Goal: Task Accomplishment & Management: Manage account settings

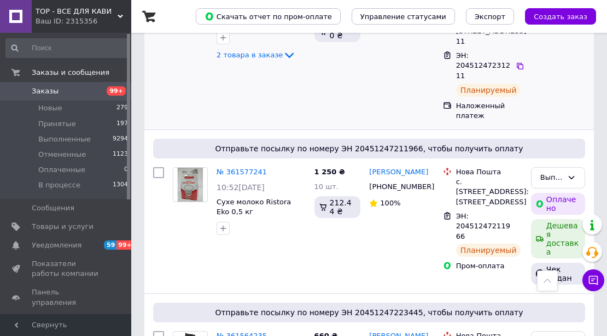
scroll to position [291, 0]
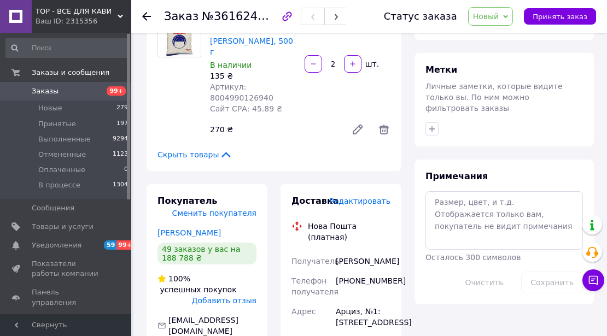
scroll to position [510, 0]
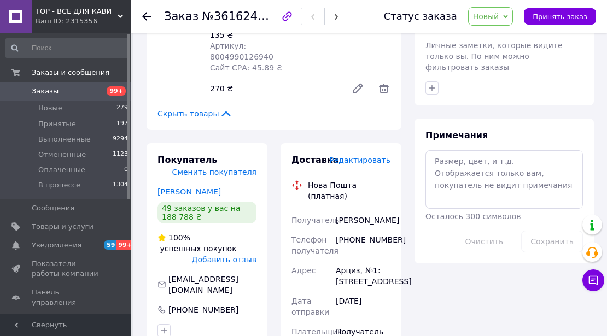
drag, startPoint x: 372, startPoint y: 189, endPoint x: 336, endPoint y: 174, distance: 38.7
click at [336, 210] on div "Куртева Анастасия" at bounding box center [362, 220] width 59 height 20
copy div "Куртева Анастасия"
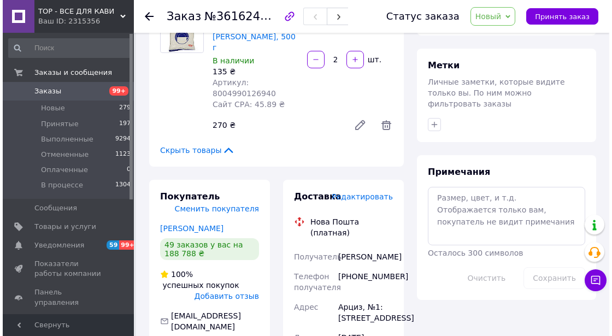
scroll to position [437, 0]
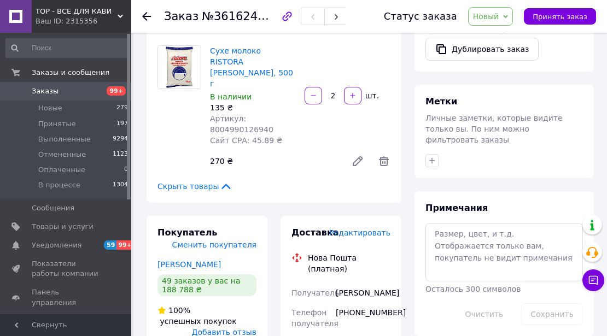
click at [359, 229] on span "Редактировать" at bounding box center [359, 233] width 61 height 9
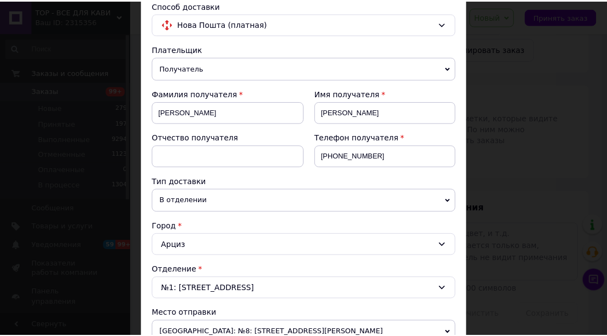
scroll to position [36, 0]
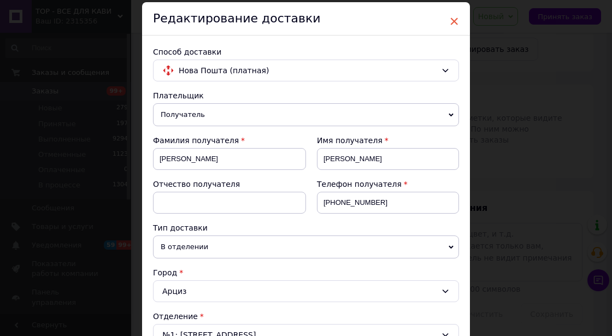
click at [450, 20] on span "×" at bounding box center [454, 21] width 10 height 19
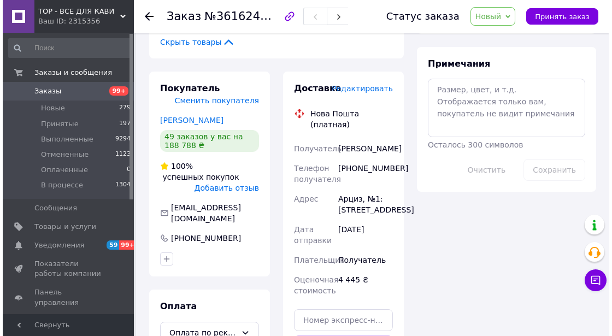
scroll to position [583, 0]
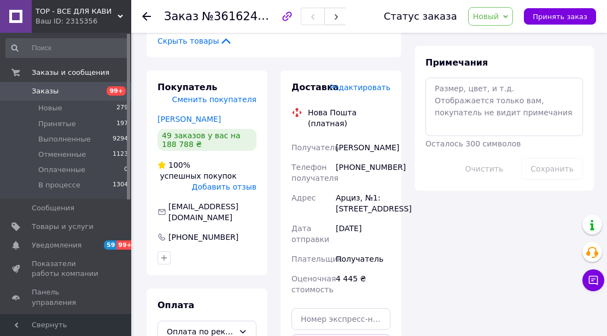
click at [360, 83] on span "Редактировать" at bounding box center [359, 87] width 61 height 9
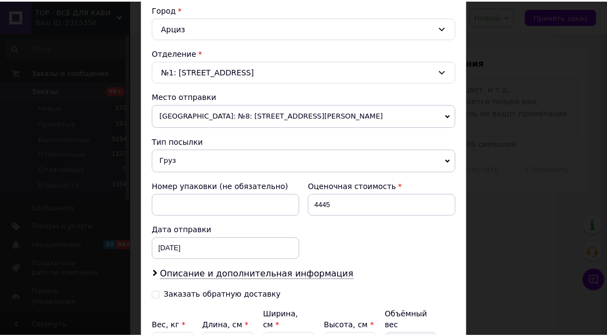
scroll to position [405, 0]
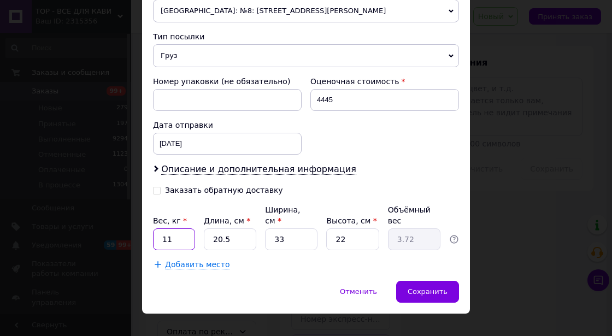
click at [173, 229] on input "11" at bounding box center [174, 240] width 42 height 22
type input "12"
click at [229, 229] on input "20.5" at bounding box center [230, 240] width 52 height 22
type input "20."
type input "3.63"
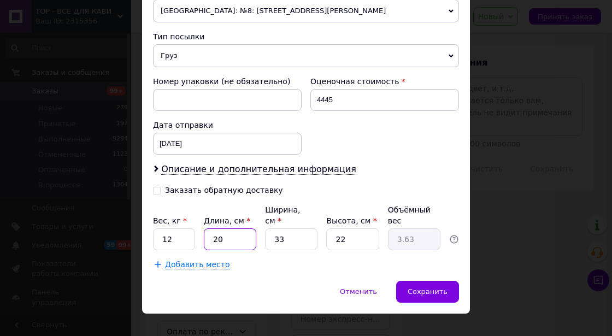
type input "2"
type input "0.36"
type input "3"
type input "0.54"
type input "38"
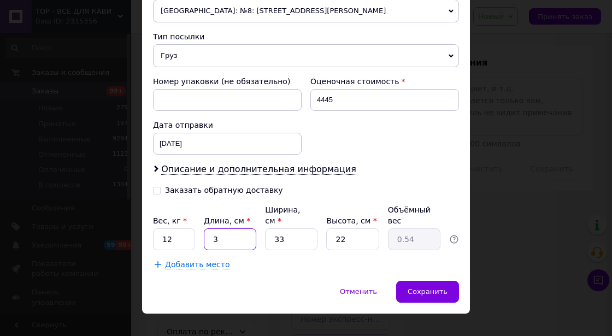
type input "6.9"
type input "38"
click at [282, 229] on input "33" at bounding box center [291, 240] width 52 height 22
type input "3"
type input "0.63"
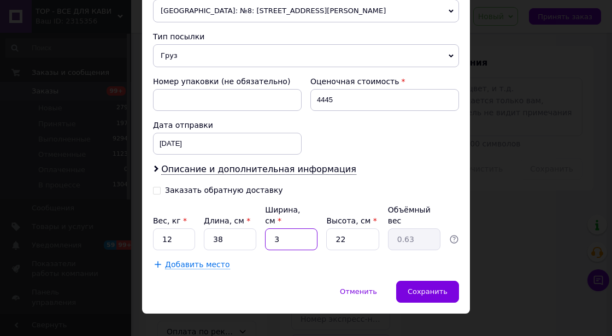
type input "35"
type input "7.32"
type input "35"
click at [343, 229] on input "22" at bounding box center [352, 240] width 52 height 22
type input "2"
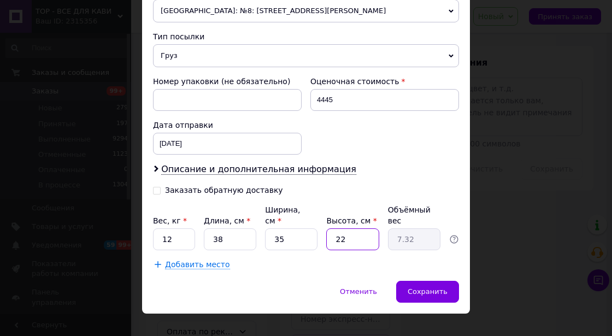
type input "0.67"
type input "3"
type input "1"
type input "35"
type input "11.64"
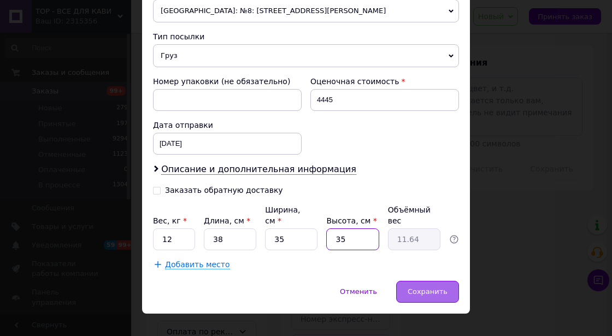
type input "35"
click at [427, 288] on span "Сохранить" at bounding box center [428, 292] width 40 height 8
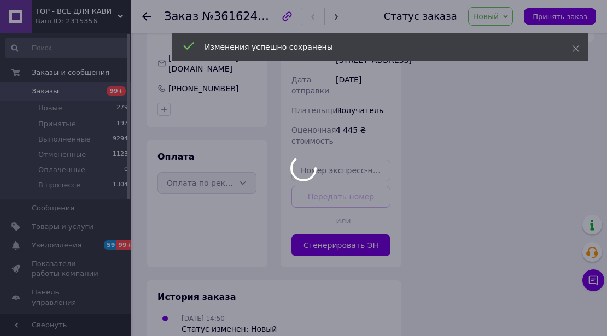
scroll to position [731, 0]
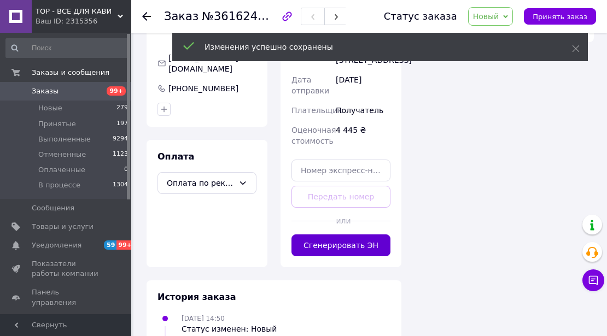
click at [335, 235] on button "Сгенерировать ЭН" at bounding box center [340, 246] width 99 height 22
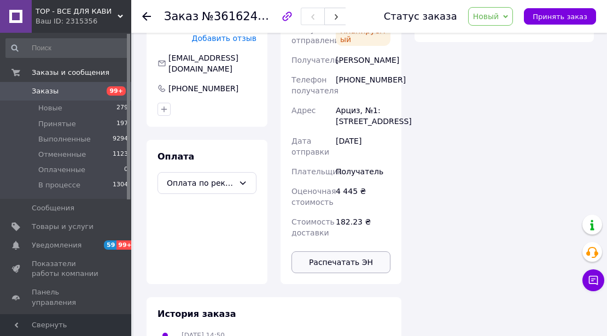
click at [335, 251] on button "Распечатать ЭН" at bounding box center [340, 262] width 99 height 22
click at [513, 13] on span "Новый" at bounding box center [490, 16] width 45 height 19
click at [518, 54] on li "Выполнен" at bounding box center [497, 54] width 58 height 16
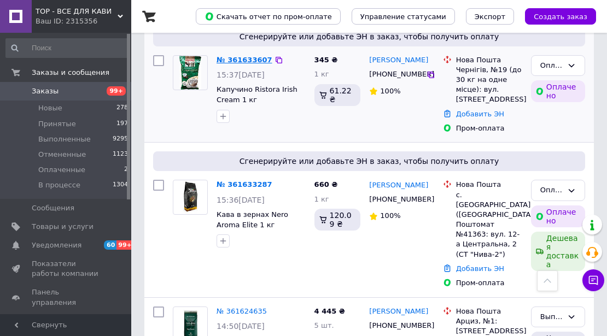
scroll to position [109, 0]
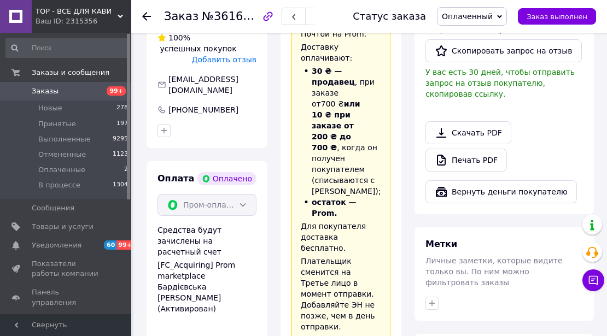
scroll to position [765, 0]
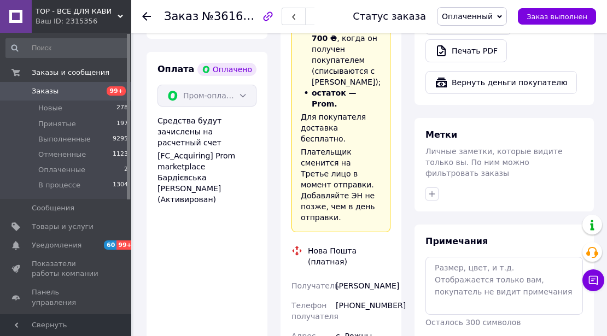
drag, startPoint x: 356, startPoint y: 188, endPoint x: 337, endPoint y: 177, distance: 21.8
click at [337, 276] on div "Бобровник Иван" at bounding box center [362, 286] width 59 height 20
copy div "Бобровник Иван"
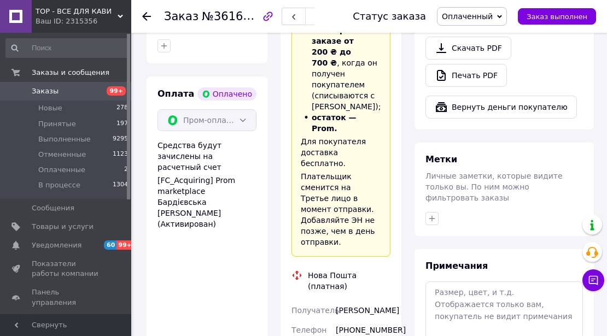
scroll to position [801, 0]
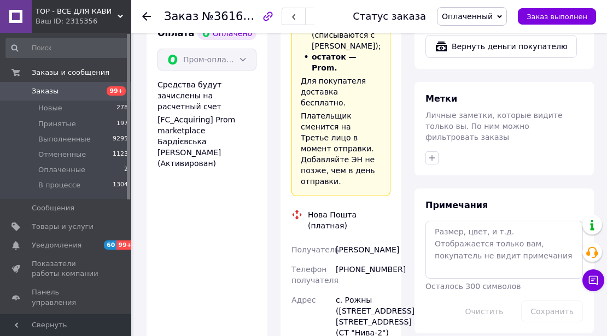
copy div "Бобровник Иван"
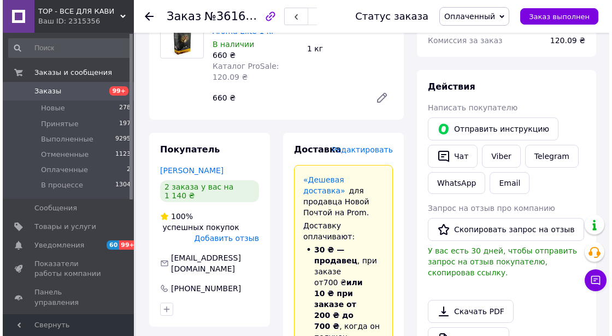
scroll to position [473, 0]
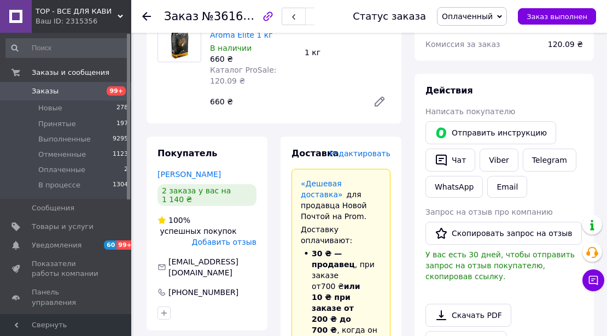
click at [363, 149] on span "Редактировать" at bounding box center [359, 153] width 61 height 9
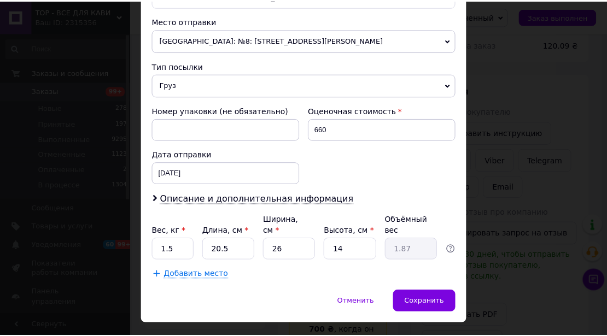
scroll to position [385, 0]
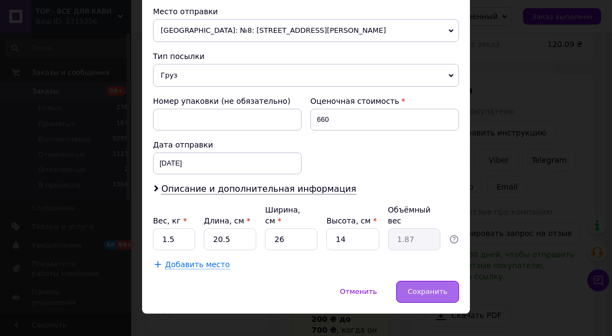
click at [430, 288] on span "Сохранить" at bounding box center [428, 292] width 40 height 8
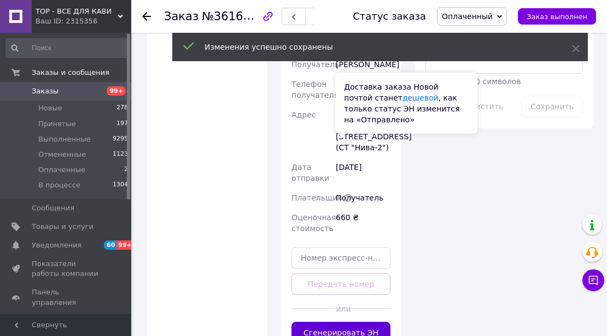
scroll to position [1020, 0]
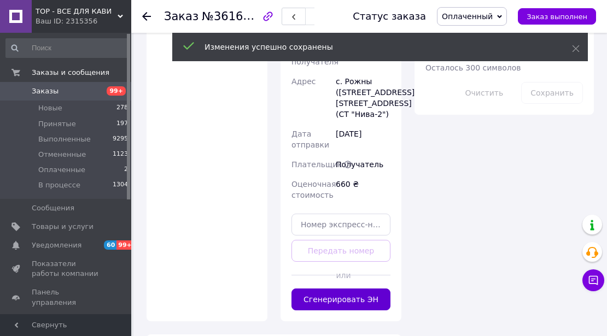
click at [341, 289] on button "Сгенерировать ЭН" at bounding box center [340, 300] width 99 height 22
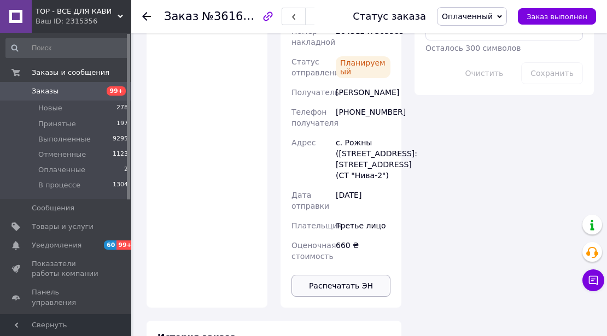
click at [337, 275] on button "Распечатать ЭН" at bounding box center [340, 286] width 99 height 22
click at [502, 15] on icon at bounding box center [499, 16] width 5 height 5
click at [487, 53] on li "Выполнен" at bounding box center [471, 54] width 69 height 16
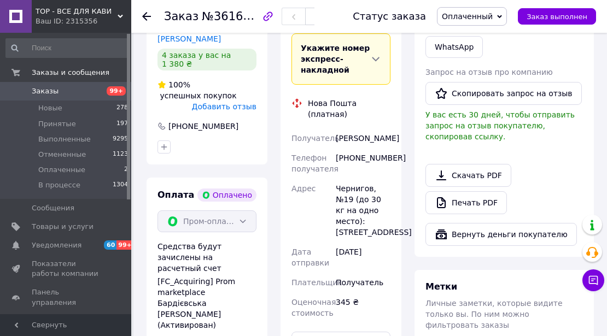
scroll to position [619, 0]
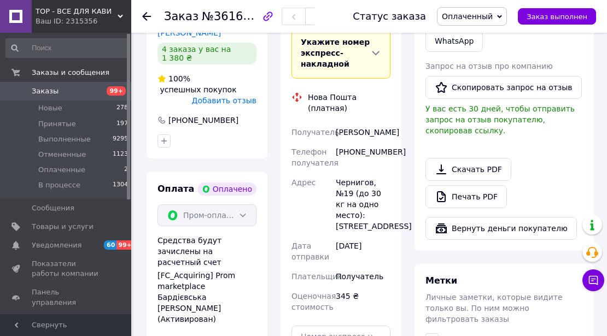
drag, startPoint x: 361, startPoint y: 111, endPoint x: 333, endPoint y: 101, distance: 29.1
click at [333, 122] on div "[PERSON_NAME]" at bounding box center [362, 132] width 59 height 20
copy div "[PERSON_NAME]"
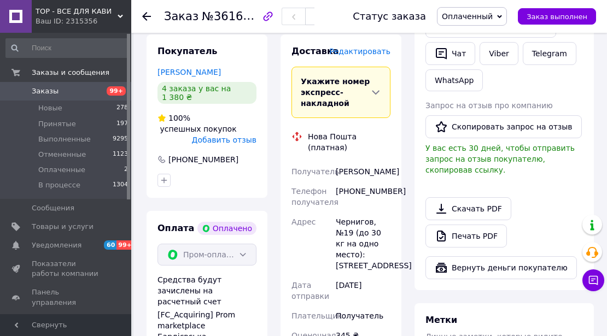
scroll to position [583, 0]
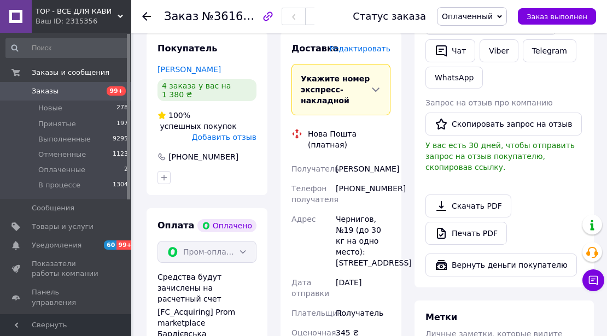
copy div "[PERSON_NAME]"
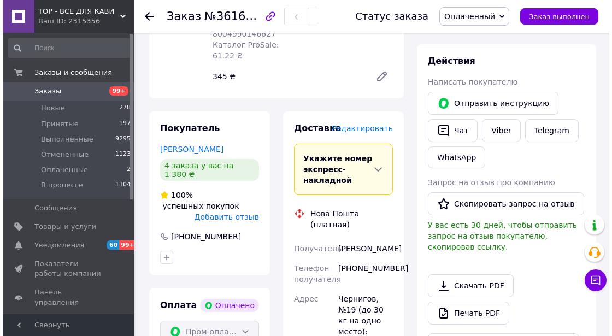
scroll to position [473, 0]
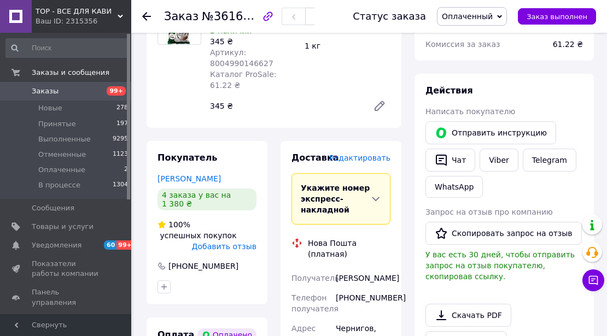
click at [367, 154] on span "Редактировать" at bounding box center [359, 158] width 61 height 9
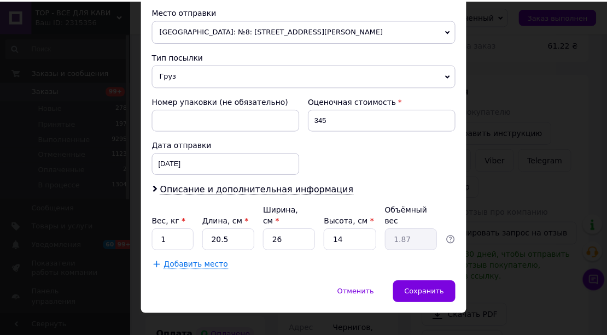
scroll to position [385, 0]
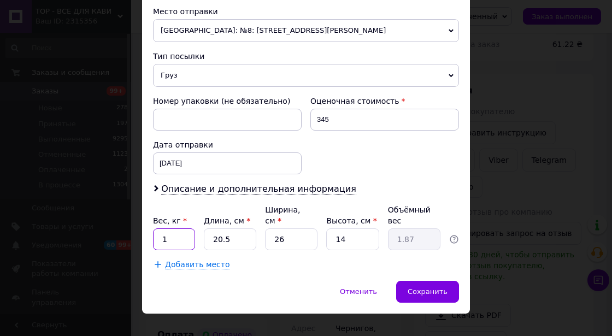
click at [172, 229] on input "1" at bounding box center [174, 240] width 42 height 22
type input "1.5"
click at [423, 288] on span "Сохранить" at bounding box center [428, 292] width 40 height 8
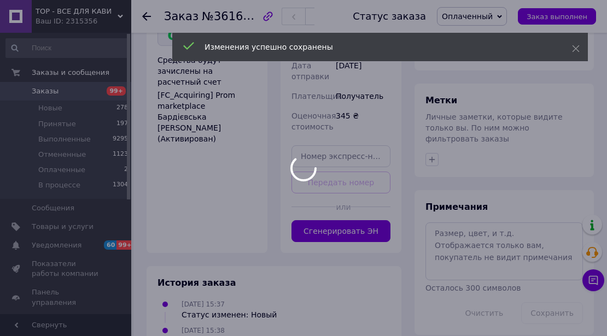
scroll to position [801, 0]
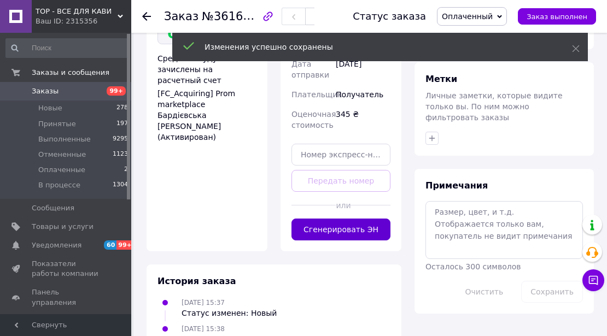
click at [351, 219] on button "Сгенерировать ЭН" at bounding box center [340, 230] width 99 height 22
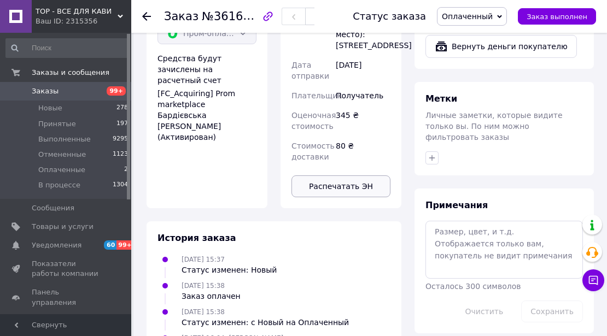
click at [349, 175] on button "Распечатать ЭН" at bounding box center [340, 186] width 99 height 22
click at [507, 13] on span "Оплаченный" at bounding box center [472, 16] width 70 height 19
click at [489, 51] on li "Выполнен" at bounding box center [471, 54] width 69 height 16
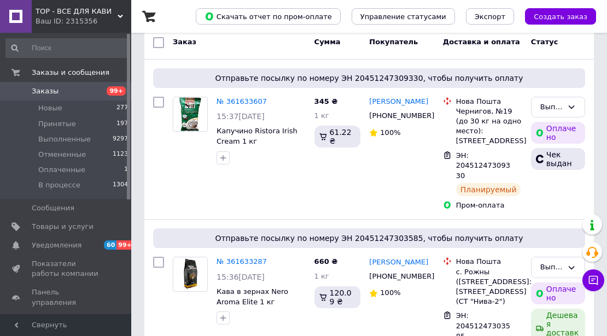
scroll to position [109, 0]
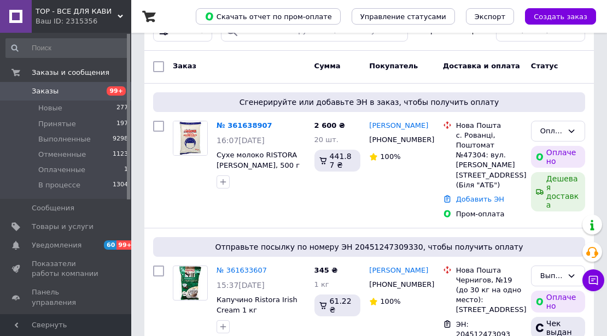
scroll to position [73, 0]
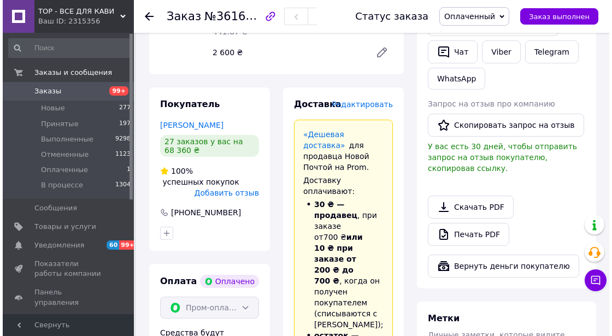
scroll to position [583, 0]
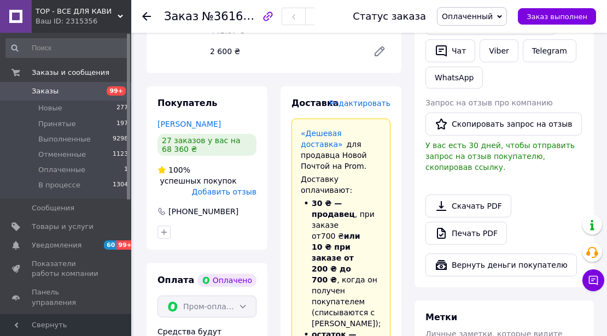
click at [356, 99] on span "Редактировать" at bounding box center [359, 103] width 61 height 9
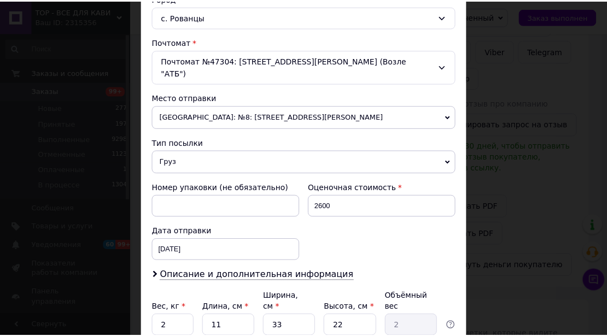
scroll to position [385, 0]
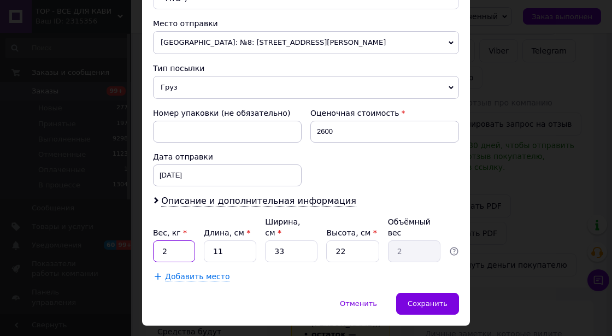
click at [170, 241] on input "2" at bounding box center [174, 252] width 42 height 22
type input "11"
click at [222, 241] on input "11" at bounding box center [230, 252] width 52 height 22
type input "1"
type input "0.18"
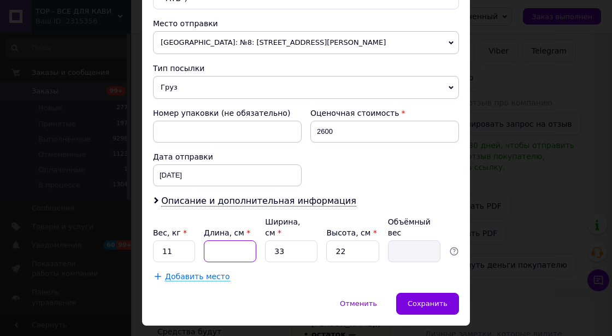
type input "4"
type input "0.73"
type input "43"
type input "7.8"
type input "43"
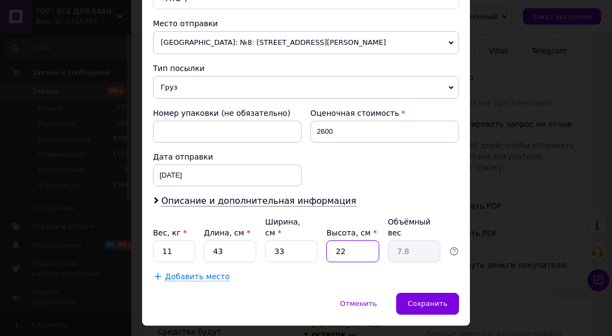
click at [344, 241] on input "22" at bounding box center [352, 252] width 52 height 22
type input "2"
type input "0.71"
type input "3"
type input "1.06"
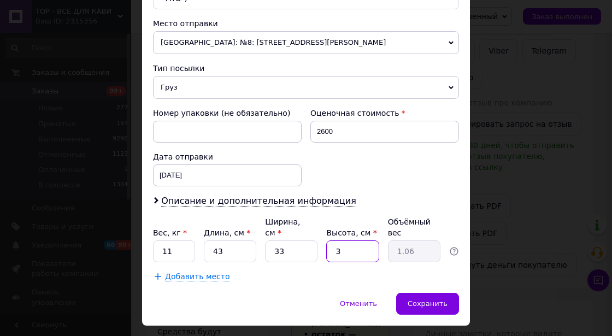
type input "30"
type input "10.64"
type input "30"
click at [420, 300] on span "Сохранить" at bounding box center [428, 304] width 40 height 8
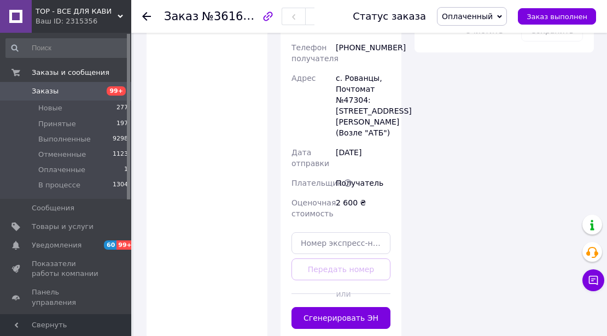
scroll to position [1129, 0]
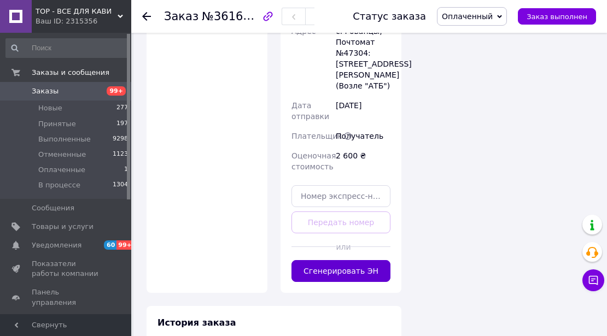
click at [318, 260] on button "Сгенерировать ЭН" at bounding box center [340, 271] width 99 height 22
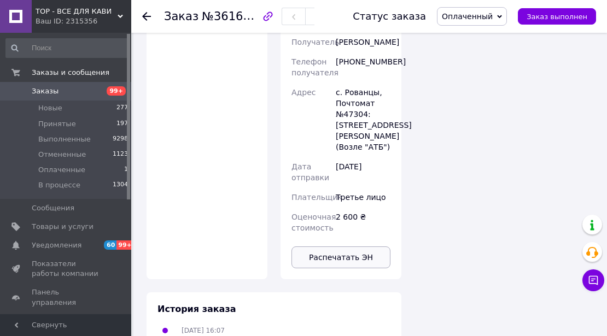
click at [341, 247] on button "Распечатать ЭН" at bounding box center [340, 258] width 99 height 22
click at [507, 13] on span "Оплаченный" at bounding box center [472, 16] width 70 height 19
click at [486, 51] on li "Выполнен" at bounding box center [471, 54] width 69 height 16
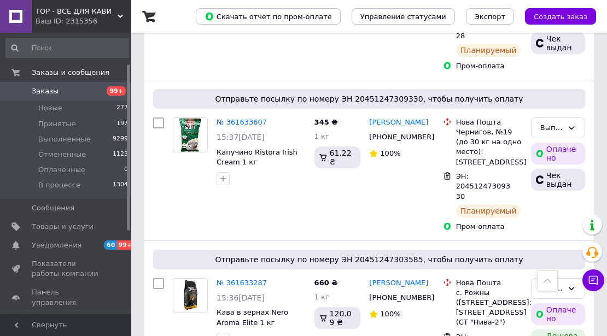
scroll to position [195, 0]
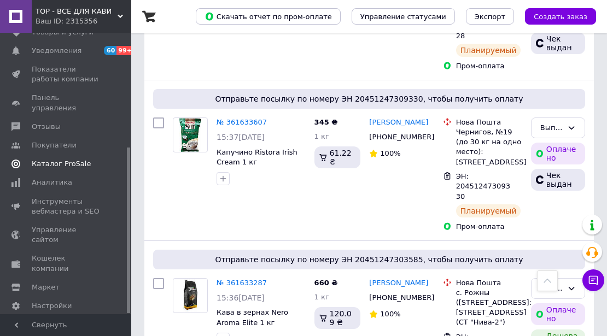
click at [56, 159] on span "Каталог ProSale" at bounding box center [61, 164] width 59 height 10
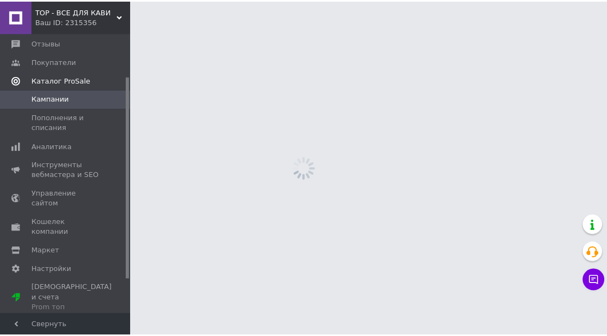
scroll to position [59, 0]
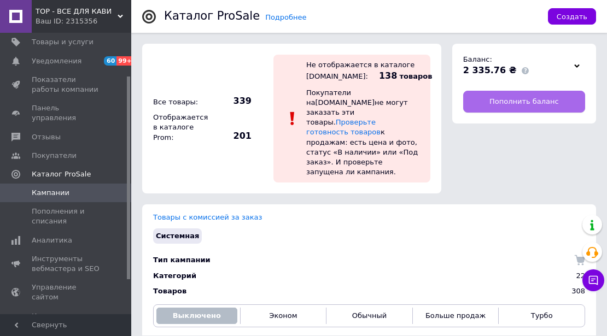
click at [512, 97] on span "Пополнить баланс" at bounding box center [523, 102] width 69 height 10
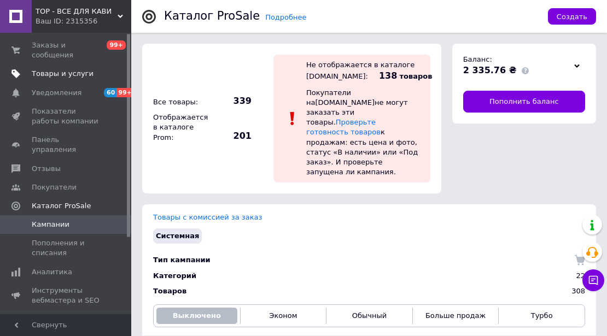
scroll to position [0, 0]
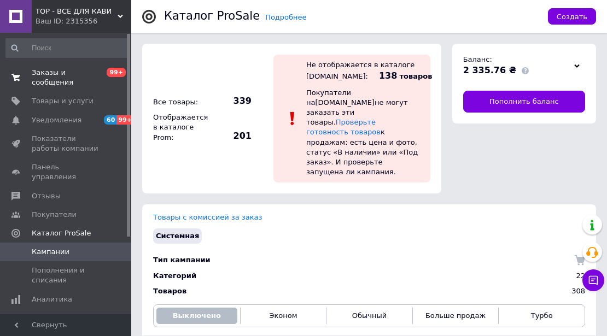
click at [66, 70] on span "Заказы и сообщения" at bounding box center [66, 78] width 69 height 20
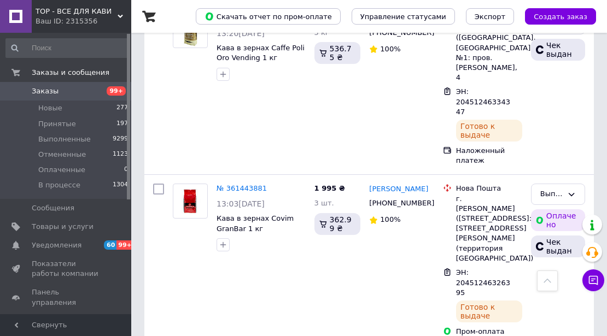
scroll to position [1275, 0]
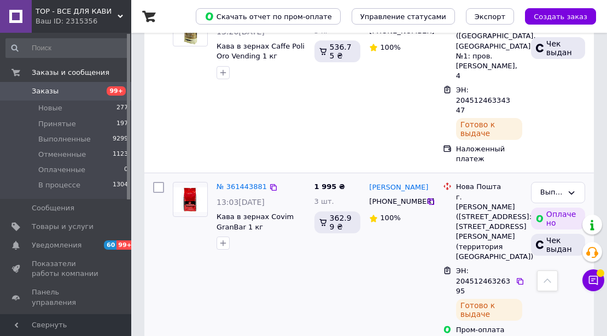
click at [256, 178] on div "№ 361443881 13:03, 11.09.2025 Кава в зернах Covim GranBar 1 кг" at bounding box center [239, 258] width 142 height 161
click at [591, 276] on icon at bounding box center [593, 280] width 11 height 11
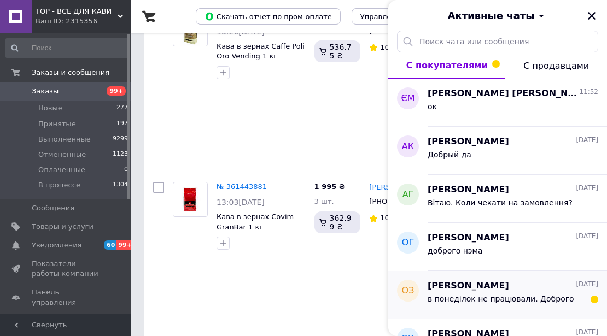
click at [473, 288] on span "[PERSON_NAME]" at bounding box center [467, 286] width 81 height 13
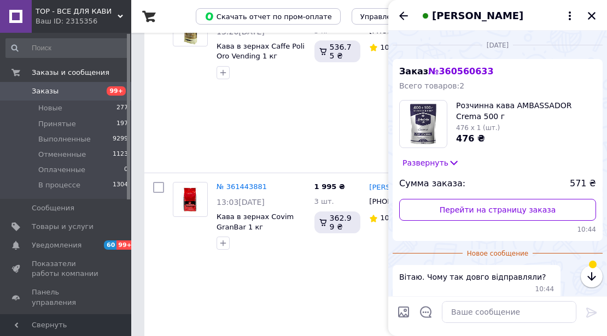
scroll to position [37, 0]
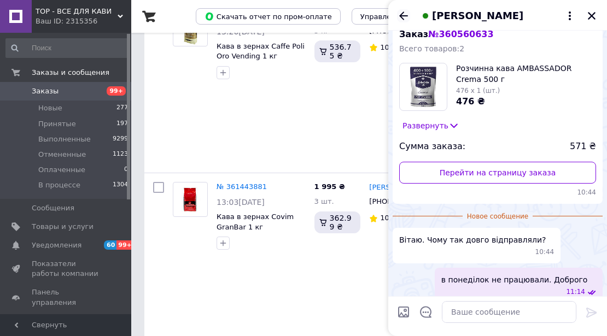
click at [403, 15] on icon "Назад" at bounding box center [403, 15] width 9 height 8
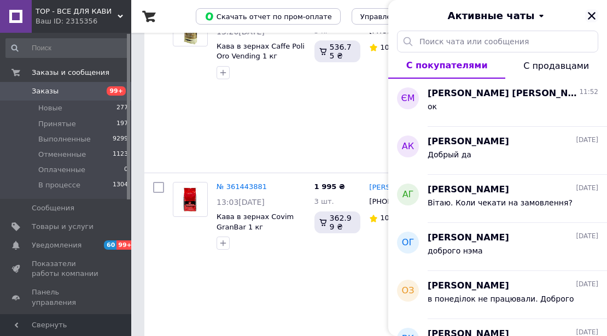
click at [589, 15] on icon "Закрыть" at bounding box center [592, 16] width 10 height 10
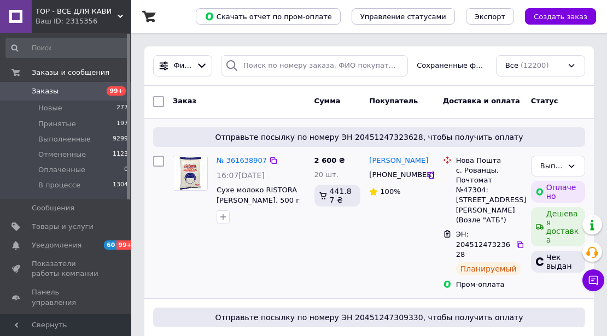
scroll to position [0, 0]
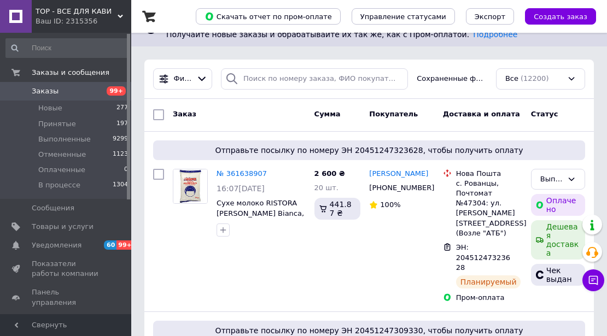
scroll to position [36, 0]
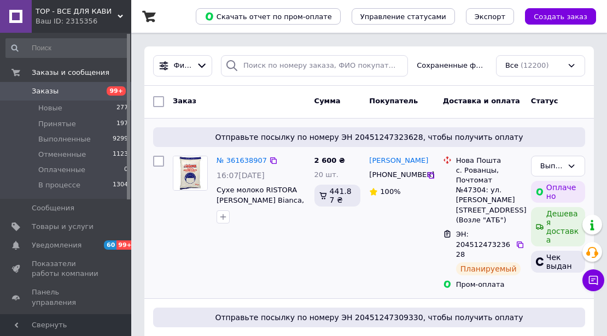
drag, startPoint x: 225, startPoint y: 103, endPoint x: 224, endPoint y: 119, distance: 15.9
